Goal: Information Seeking & Learning: Check status

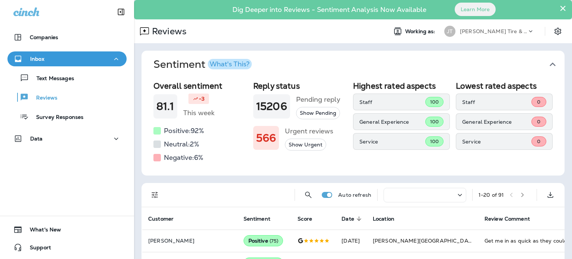
click at [548, 62] on icon "button" at bounding box center [552, 64] width 12 height 12
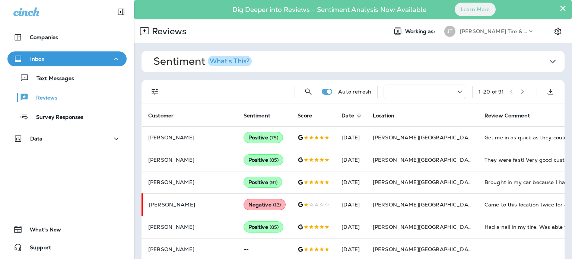
click at [548, 62] on icon "button" at bounding box center [552, 61] width 12 height 12
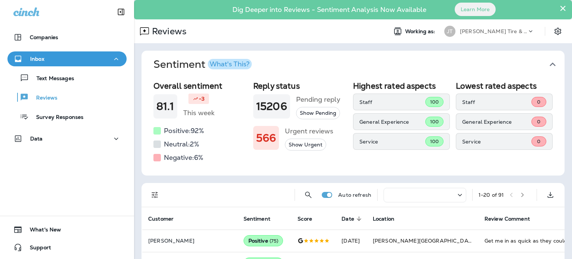
click at [142, 196] on div "Auto refresh 1 - 20 of 91" at bounding box center [352, 195] width 423 height 24
click at [165, 192] on div "Auto refresh 1 - 20 of 91" at bounding box center [354, 195] width 414 height 24
click at [152, 199] on icon "Filters" at bounding box center [154, 194] width 9 height 9
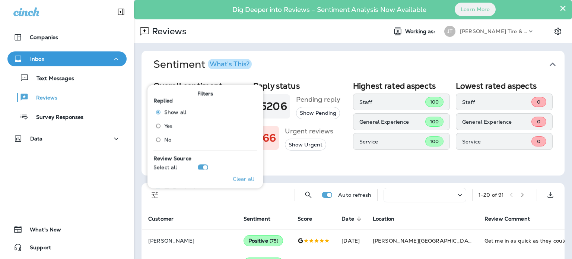
click at [471, 175] on div "Overall sentiment 81.1 -3 This week Positive: 92 % Neutral: 2 % Negative: 6 % R…" at bounding box center [352, 126] width 423 height 97
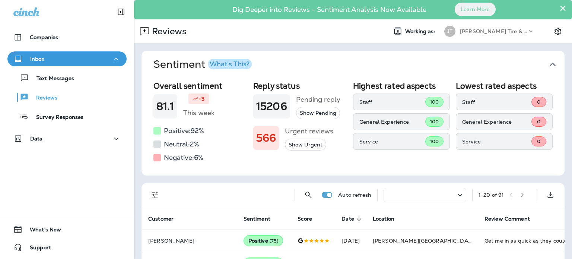
click at [442, 196] on div at bounding box center [424, 195] width 83 height 15
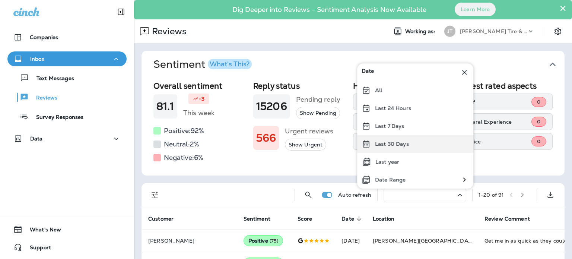
click at [405, 149] on div "Last 30 Days" at bounding box center [415, 144] width 116 height 18
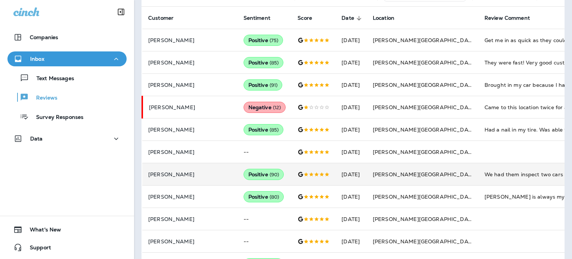
scroll to position [14, 0]
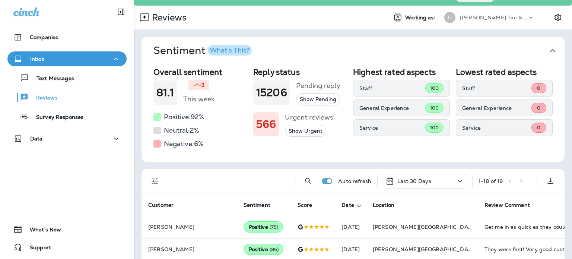
click at [335, 150] on div "Reply status 15206 Pending reply Show Pending 566 Urgent reviews Show Urgent" at bounding box center [300, 108] width 94 height 82
